Goal: Use online tool/utility

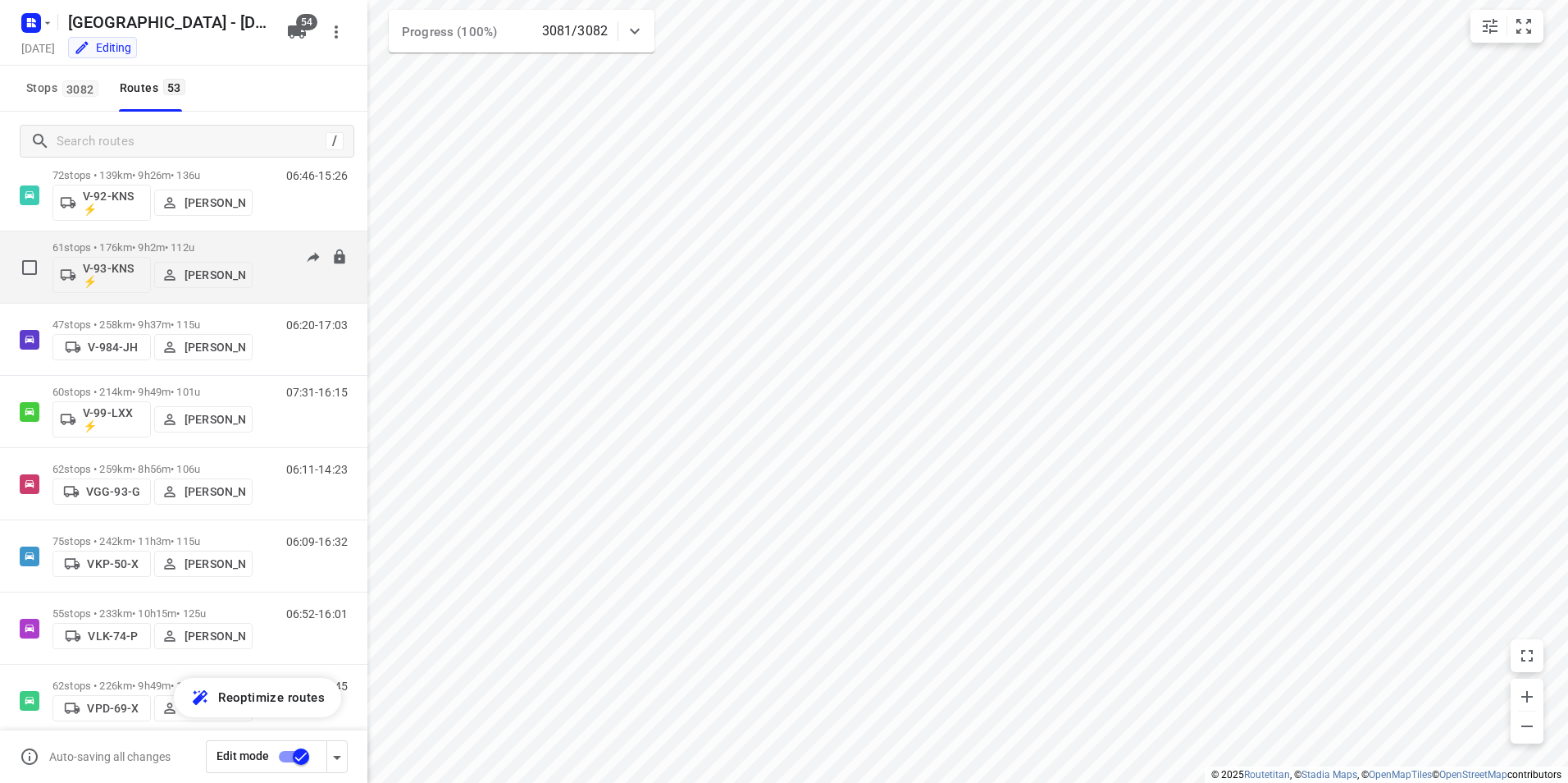
scroll to position [2336, 0]
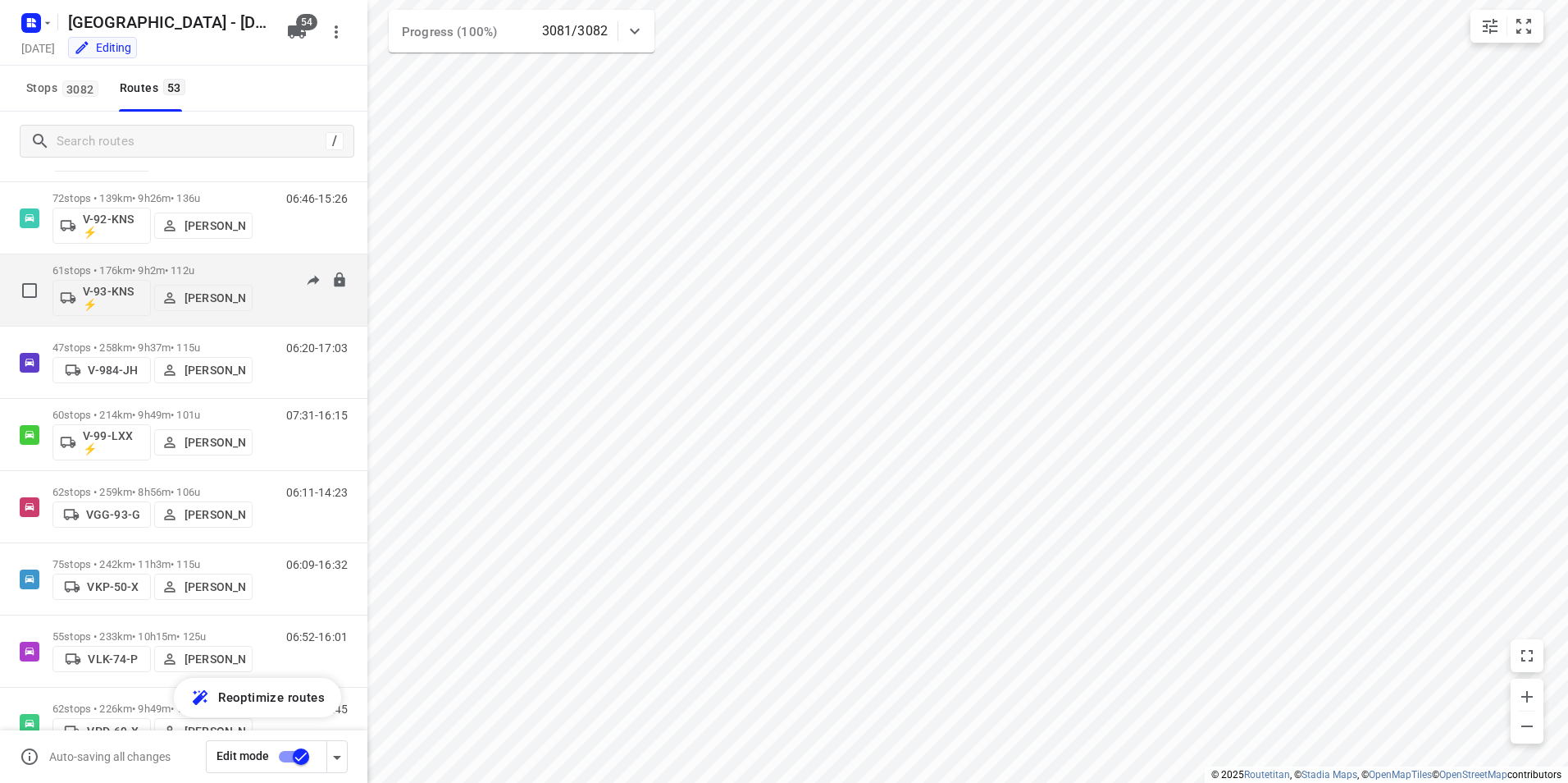
click at [235, 267] on p "61 stops • 176km • 9h2m • 112u" at bounding box center [152, 271] width 201 height 13
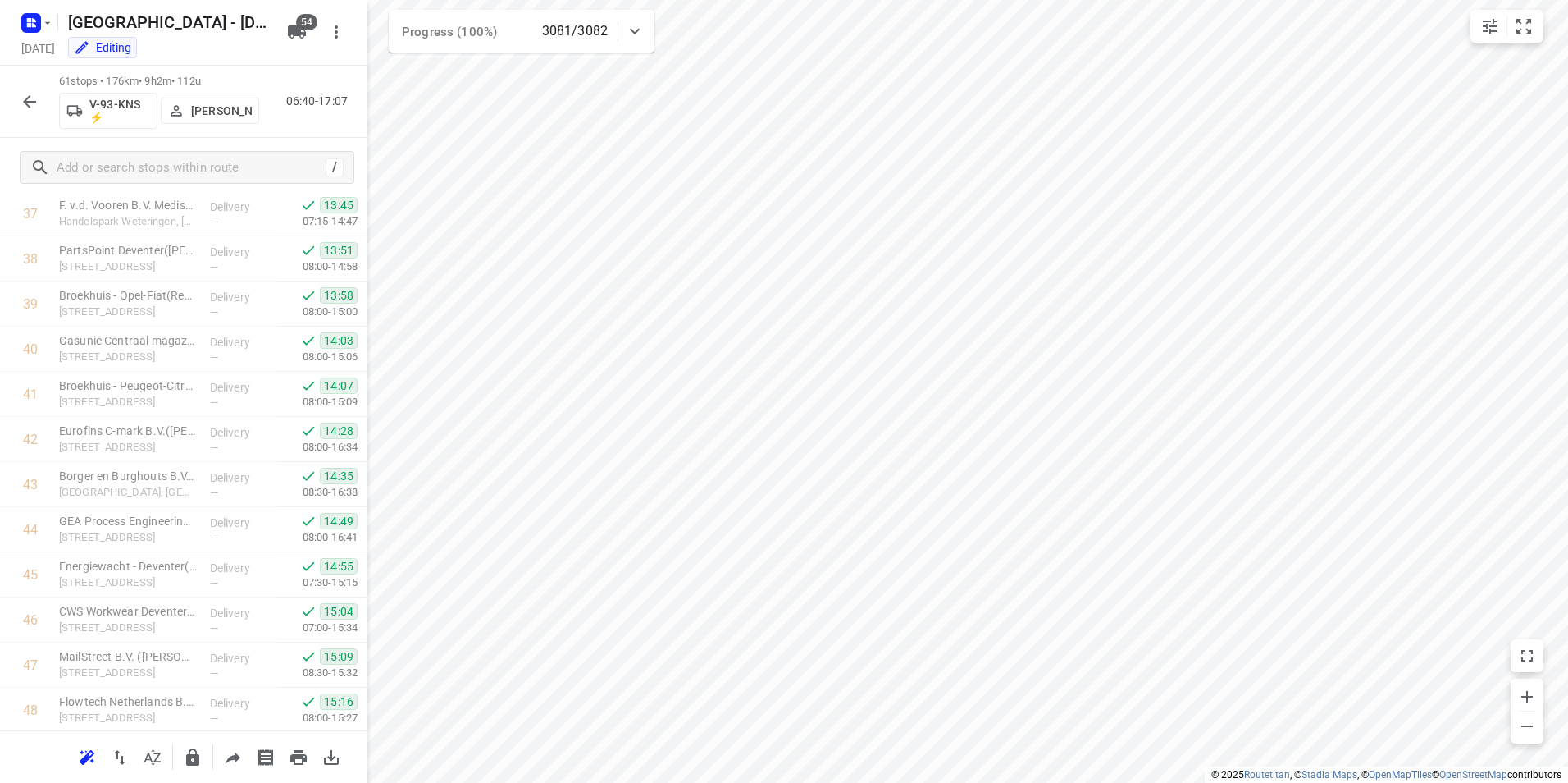
scroll to position [2347, 0]
click at [29, 110] on icon "button" at bounding box center [29, 101] width 20 height 20
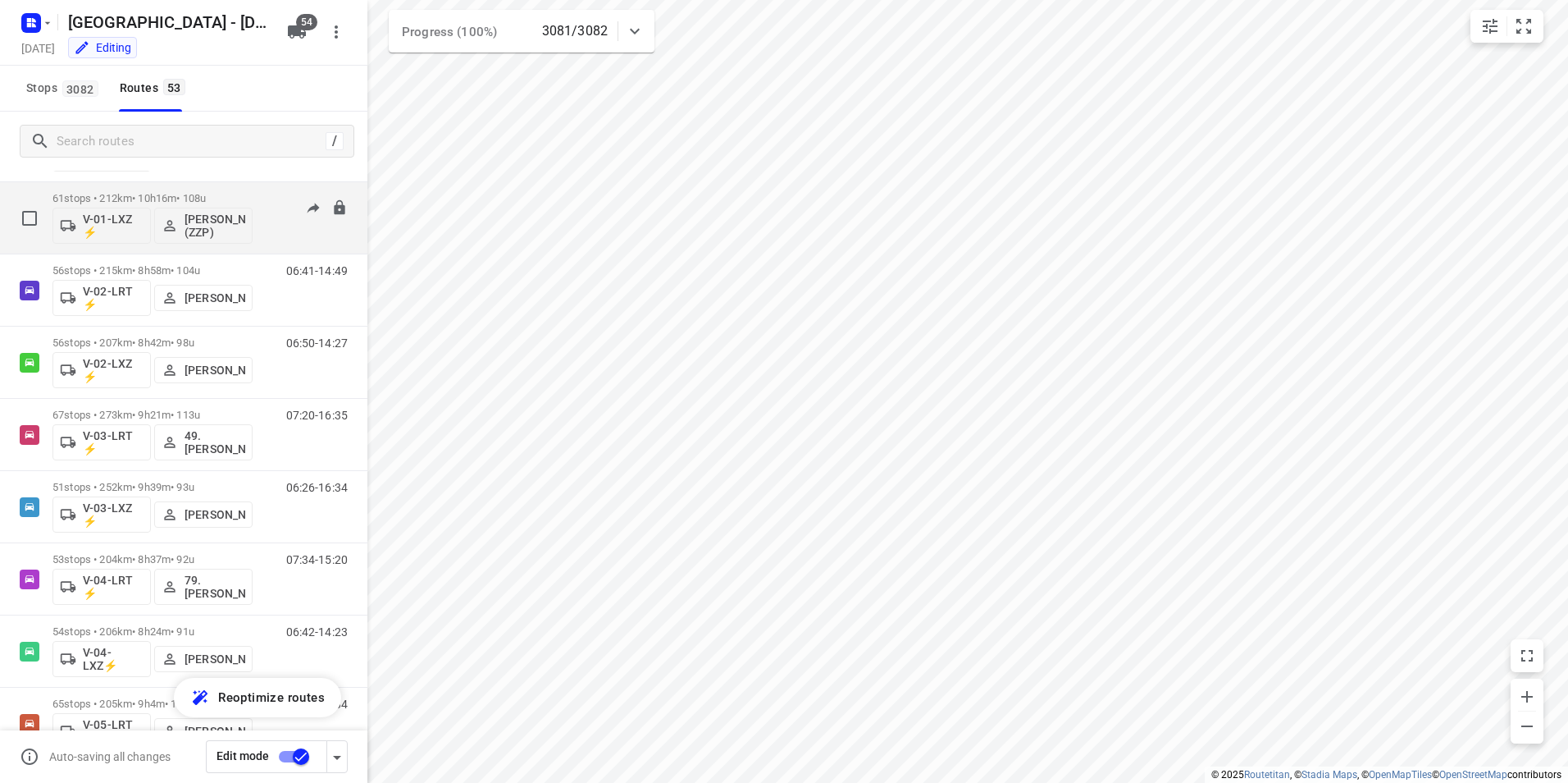
scroll to position [410, 0]
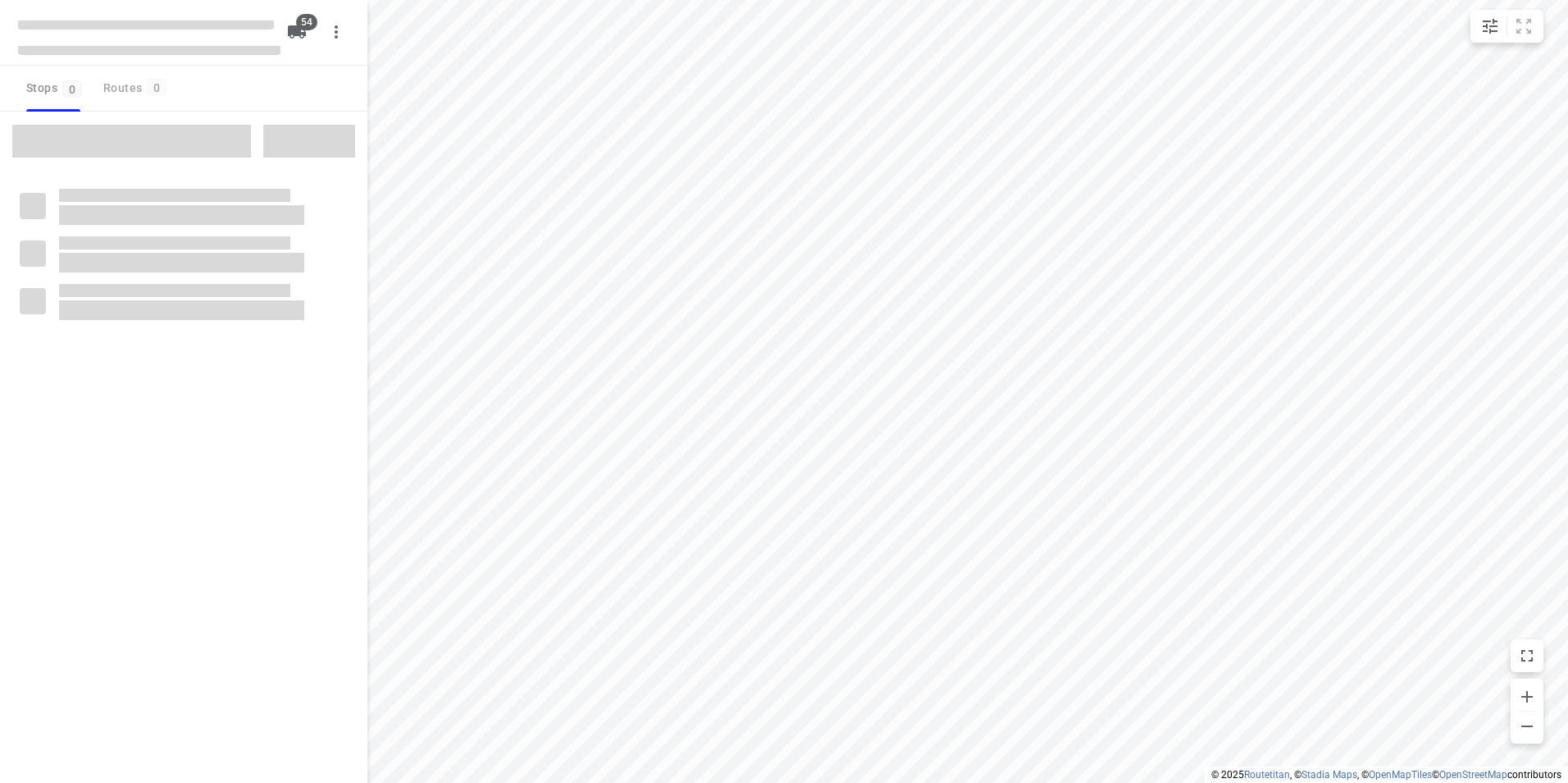
checkbox input "true"
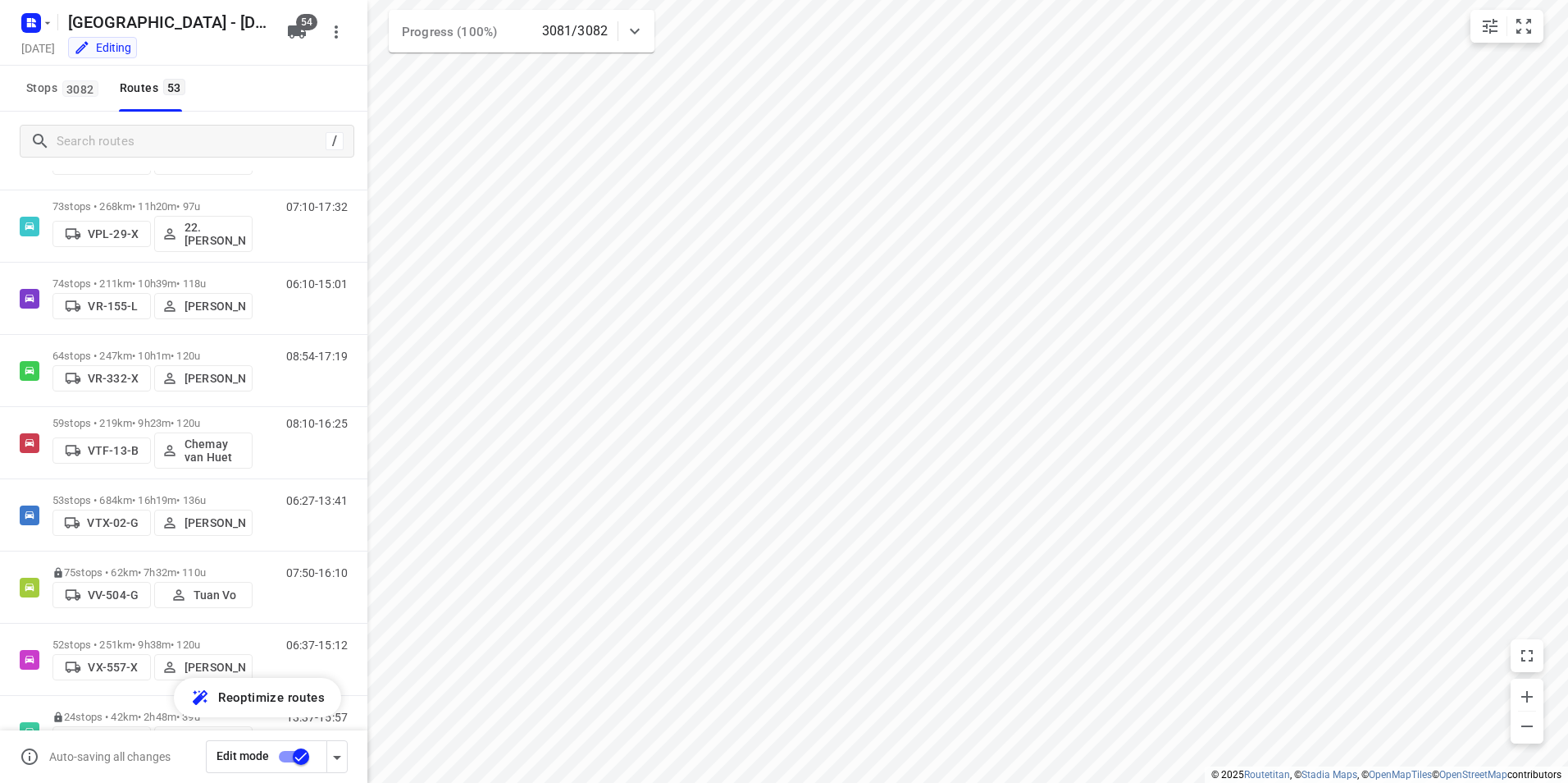
scroll to position [3201, 0]
